Goal: Contribute content: Add original content to the website for others to see

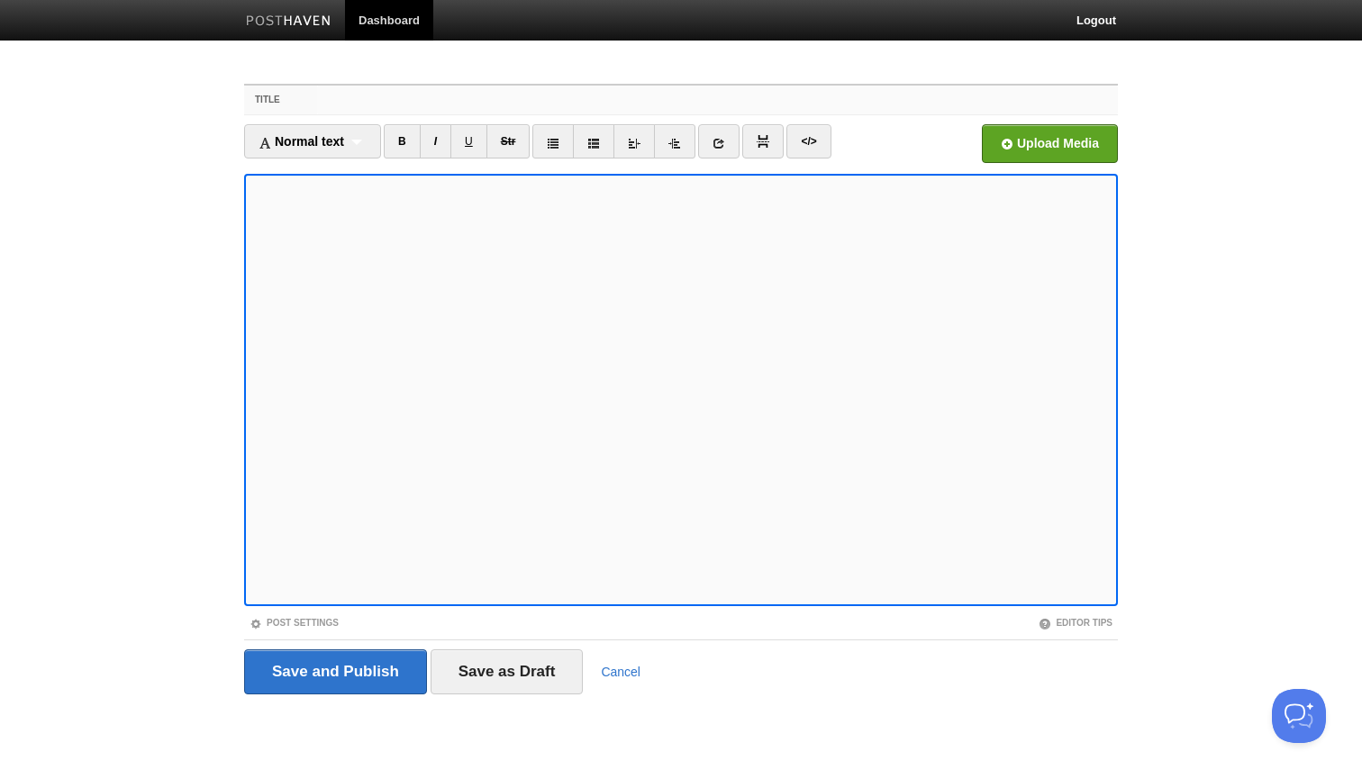
click at [423, 102] on input "Title" at bounding box center [717, 100] width 801 height 29
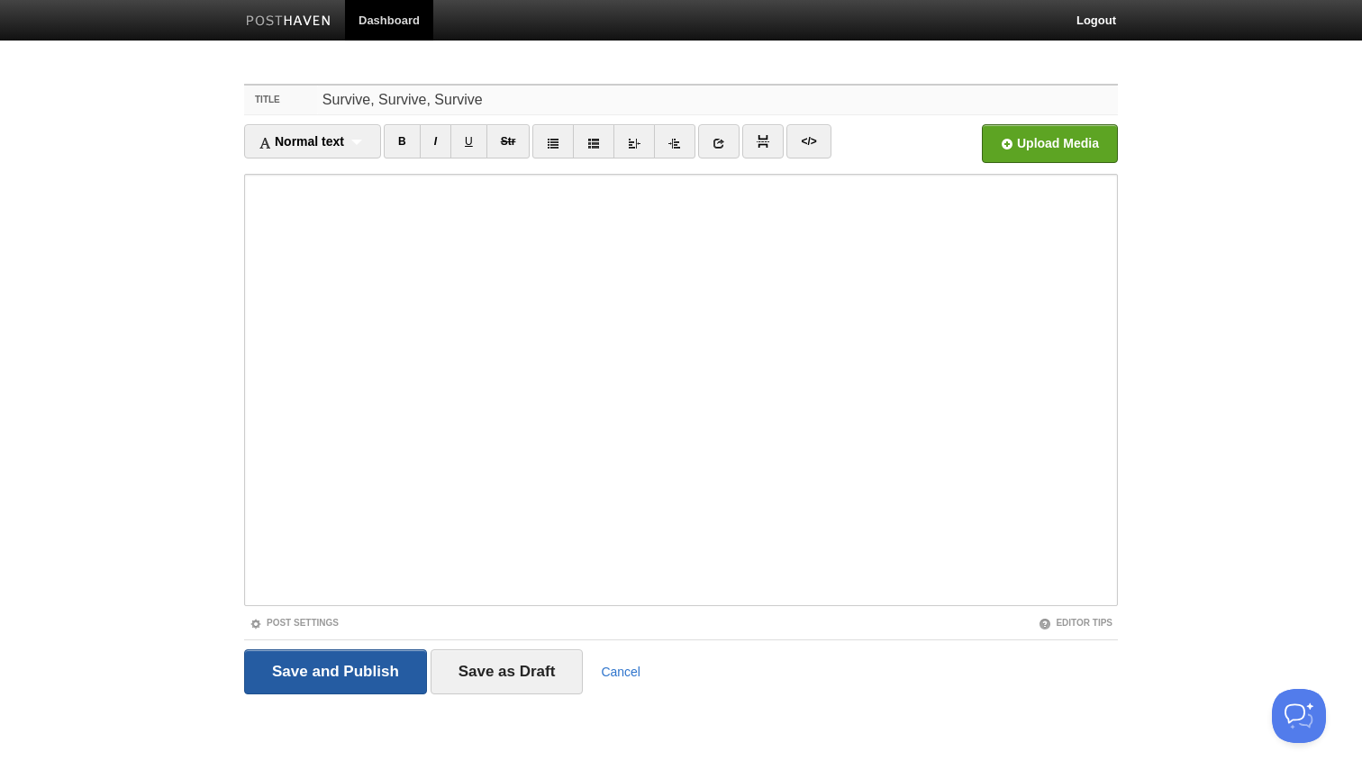
type input "Survive, Survive, Survive"
click at [346, 670] on input "Save and Publish" at bounding box center [335, 671] width 183 height 45
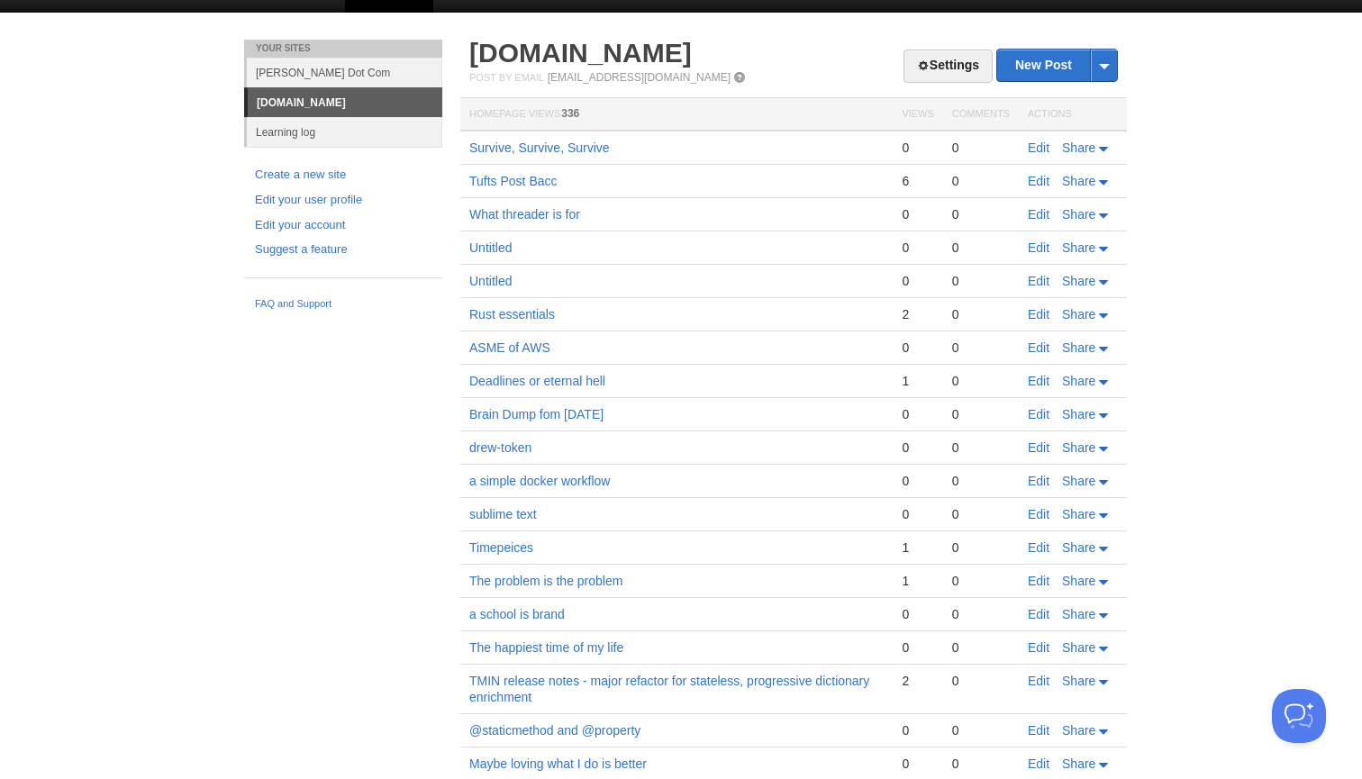
scroll to position [13, 0]
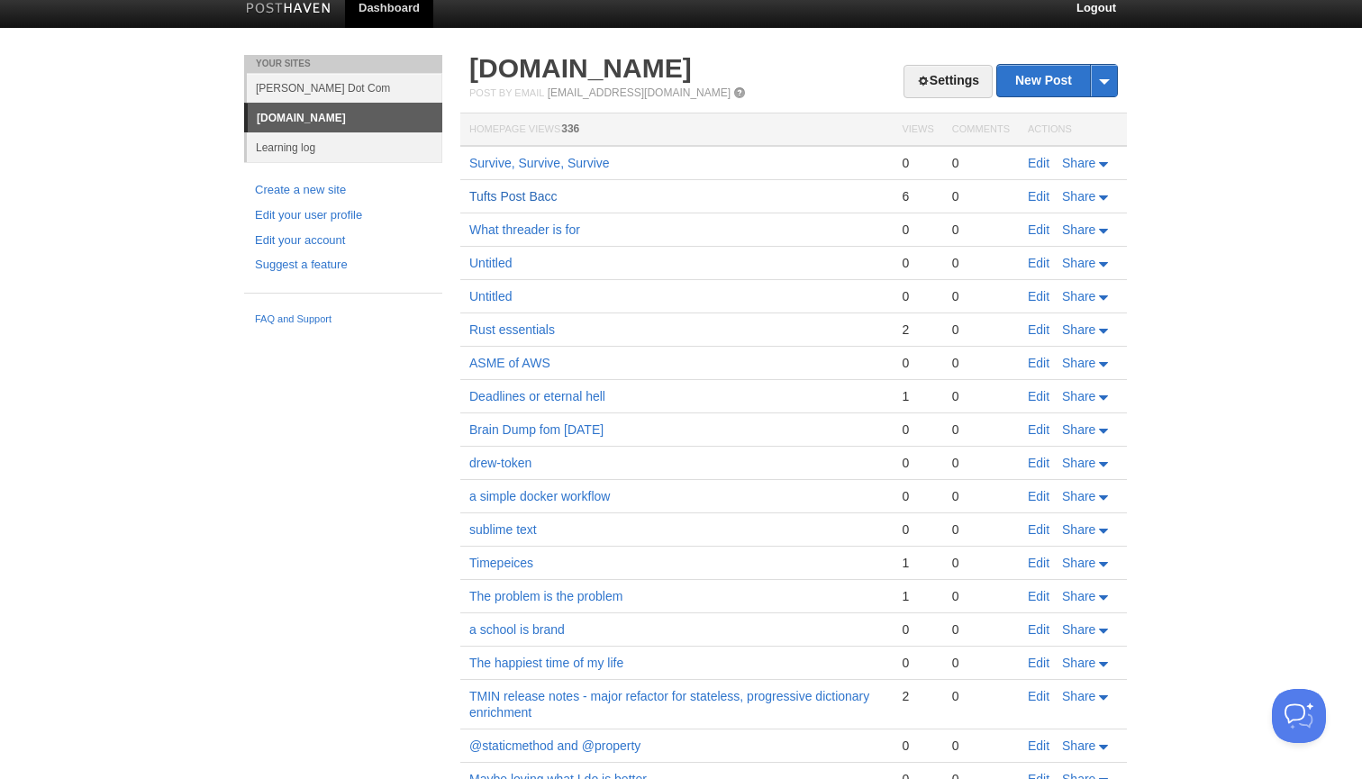
click at [508, 202] on link "Tufts Post Bacc" at bounding box center [513, 196] width 88 height 14
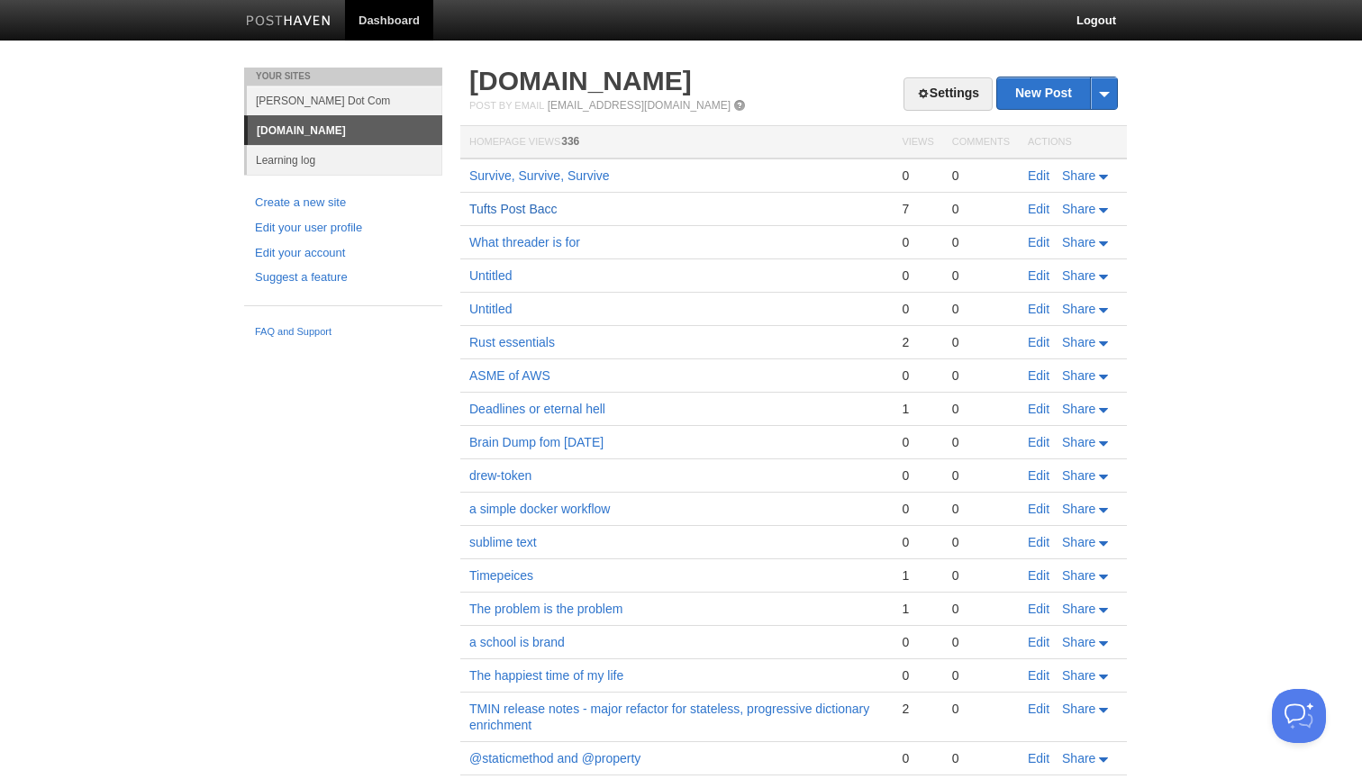
click at [502, 204] on link "Tufts Post Bacc" at bounding box center [513, 209] width 88 height 14
